Goal: Complete application form: Complete application form

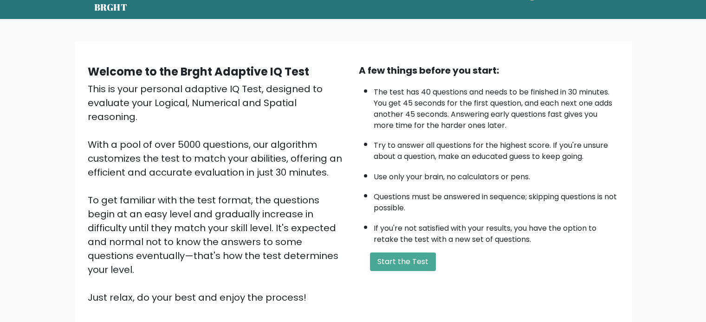
scroll to position [46, 0]
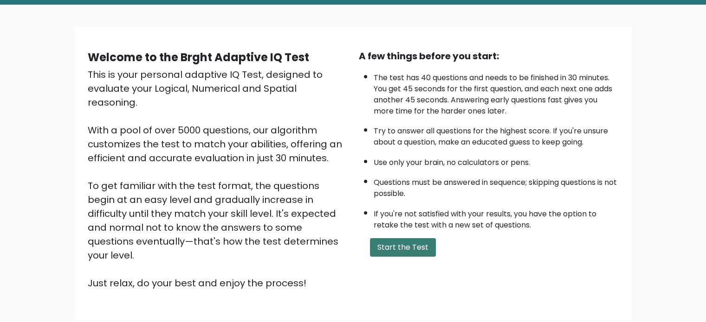
click at [393, 248] on button "Start the Test" at bounding box center [403, 247] width 66 height 19
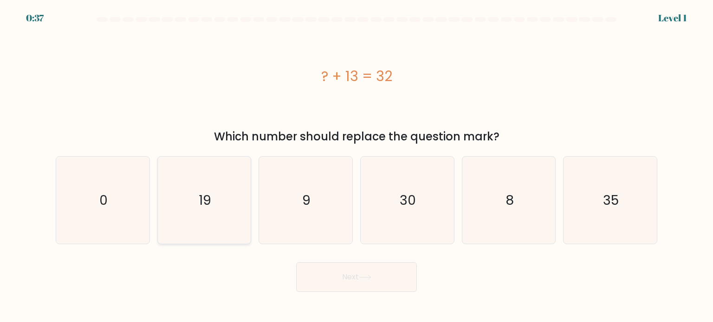
click at [213, 220] on icon "19" at bounding box center [204, 200] width 87 height 87
click at [356, 166] on input "b. 19" at bounding box center [356, 163] width 0 height 5
radio input "true"
click at [353, 280] on button "Next" at bounding box center [356, 278] width 121 height 30
click at [360, 274] on button "Next" at bounding box center [356, 278] width 121 height 30
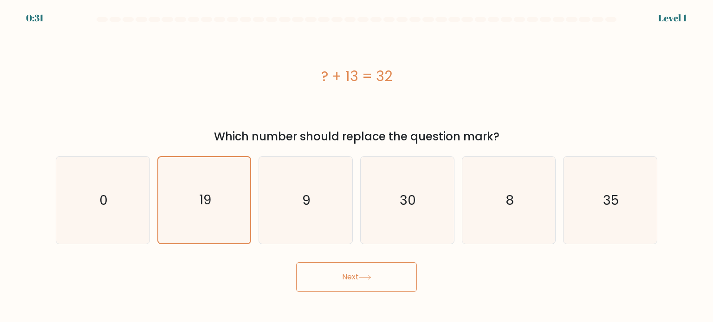
click at [360, 274] on button "Next" at bounding box center [356, 278] width 121 height 30
click at [296, 263] on button "Next" at bounding box center [356, 278] width 121 height 30
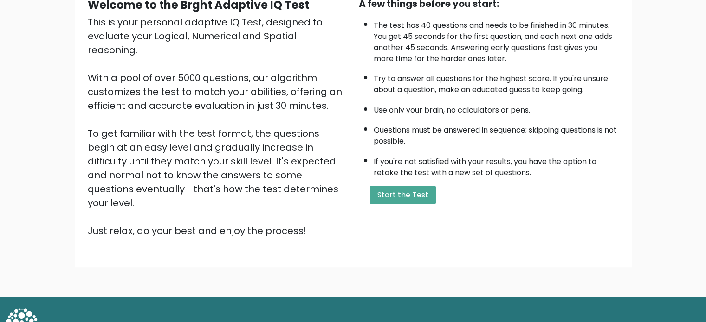
scroll to position [102, 0]
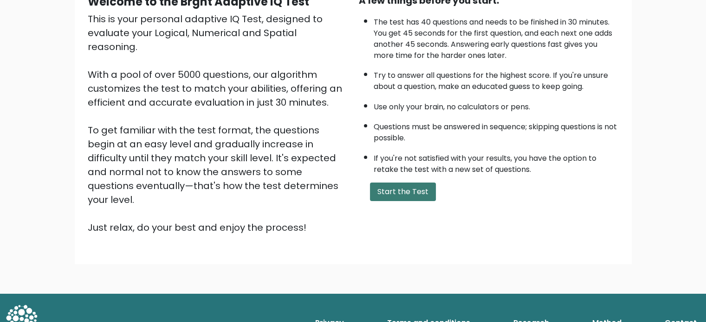
click at [399, 191] on button "Start the Test" at bounding box center [403, 192] width 66 height 19
